Goal: Task Accomplishment & Management: Use online tool/utility

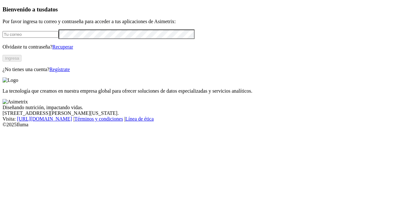
drag, startPoint x: 72, startPoint y: 50, endPoint x: 67, endPoint y: 46, distance: 6.1
click at [67, 39] on form at bounding box center [203, 33] width 400 height 9
click at [59, 38] on input "email" at bounding box center [31, 34] width 56 height 7
type input "[PERSON_NAME][EMAIL_ADDRESS][PERSON_NAME][DOMAIN_NAME]"
click input "submit" at bounding box center [0, 0] width 0 height 0
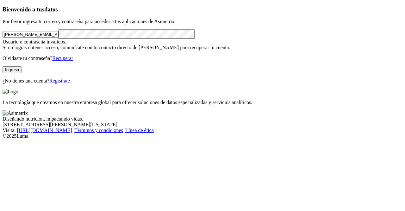
click at [22, 73] on button "Ingresa" at bounding box center [12, 69] width 19 height 7
click input "submit" at bounding box center [0, 0] width 0 height 0
